Goal: Transaction & Acquisition: Purchase product/service

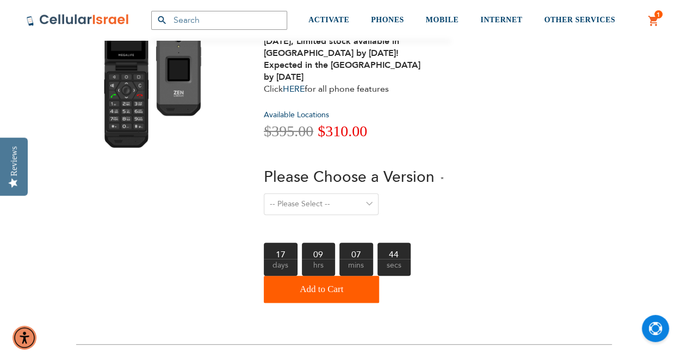
scroll to position [103, 0]
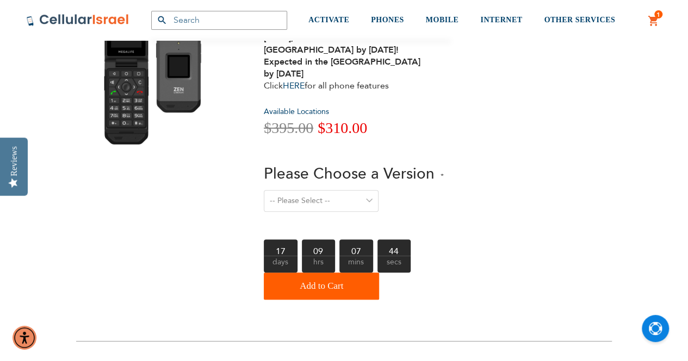
type input "[EMAIL_ADDRESS][DOMAIN_NAME]"
click at [346, 196] on select "-- Please Select -- Level 1. Filtered Email only Level 2. Email + Banking Level…" at bounding box center [321, 201] width 115 height 22
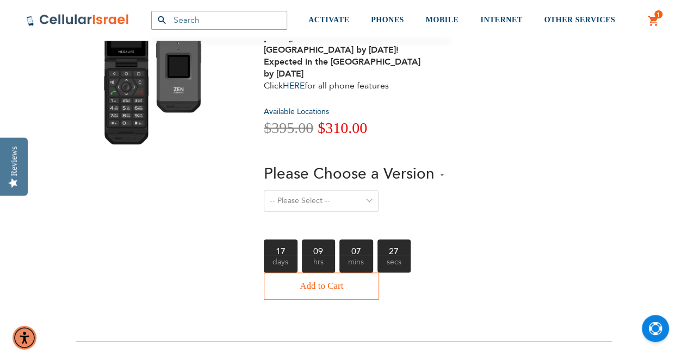
select select "Level 3. Special Yeshiva Plan"
click at [264, 190] on select "-- Please Select -- Level 1. Filtered Email only Level 2. Email + Banking Level…" at bounding box center [321, 201] width 115 height 22
click at [330, 296] on span "Add to Cart" at bounding box center [321, 287] width 43 height 22
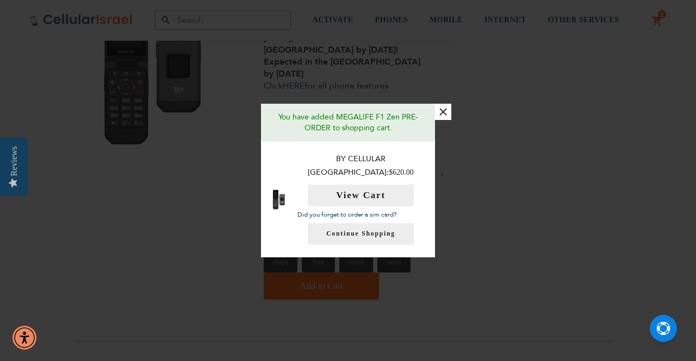
click at [446, 120] on button "×" at bounding box center [443, 112] width 16 height 16
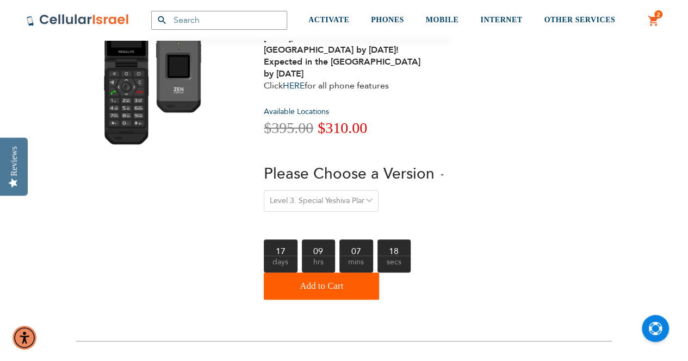
click at [654, 16] on span "2 2 items" at bounding box center [658, 14] width 8 height 8
